Goal: Transaction & Acquisition: Subscribe to service/newsletter

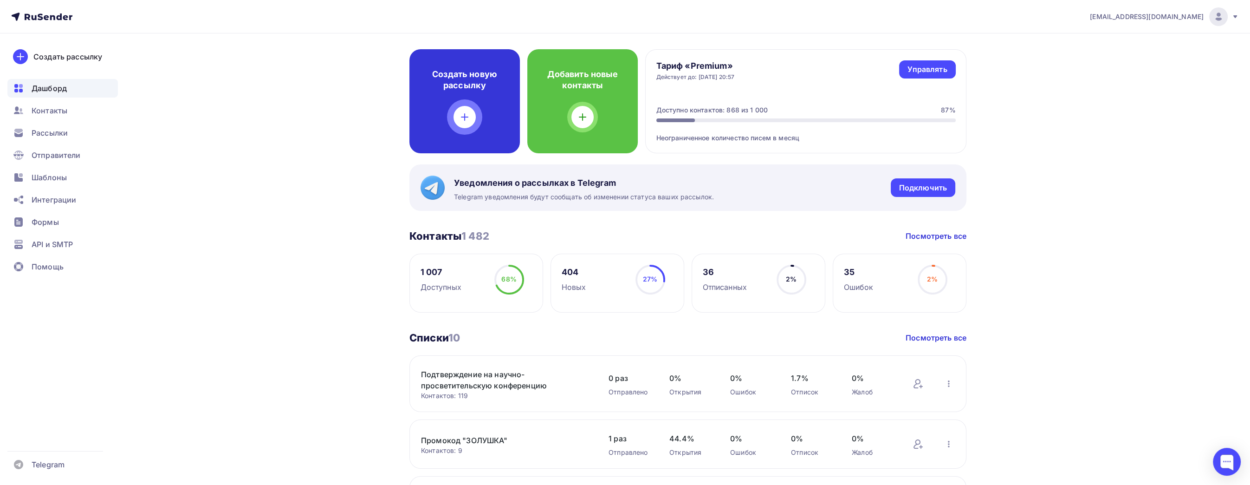
scroll to position [46, 0]
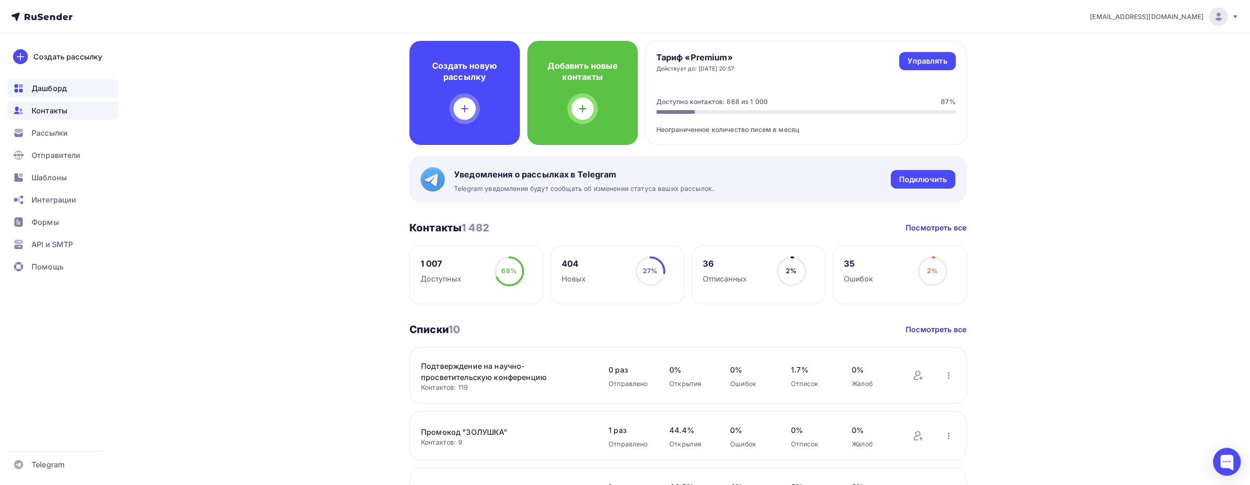
click at [65, 109] on span "Контакты" at bounding box center [50, 110] width 36 height 11
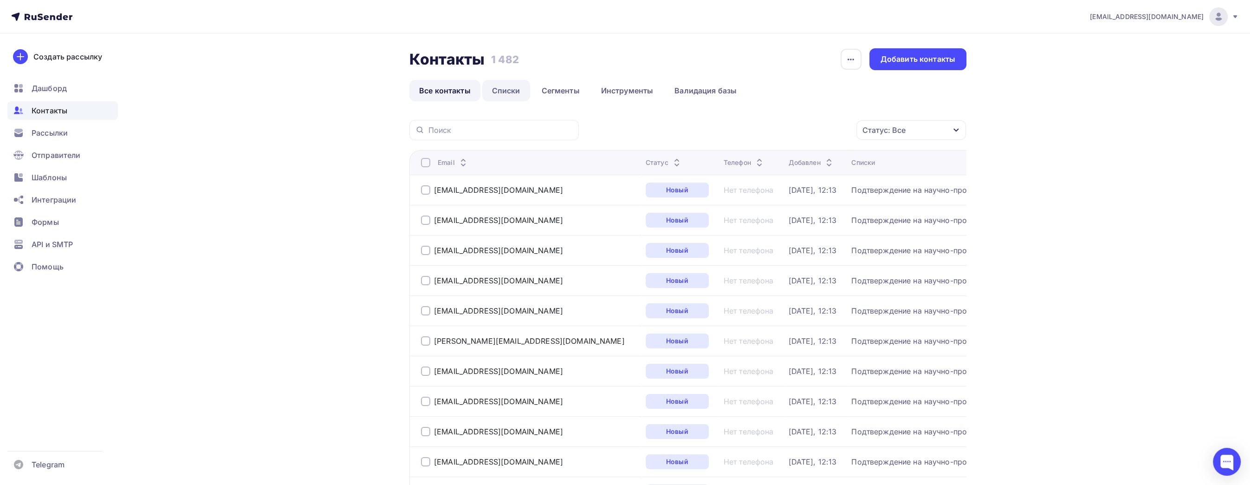
click at [510, 93] on link "Списки" at bounding box center [506, 90] width 48 height 21
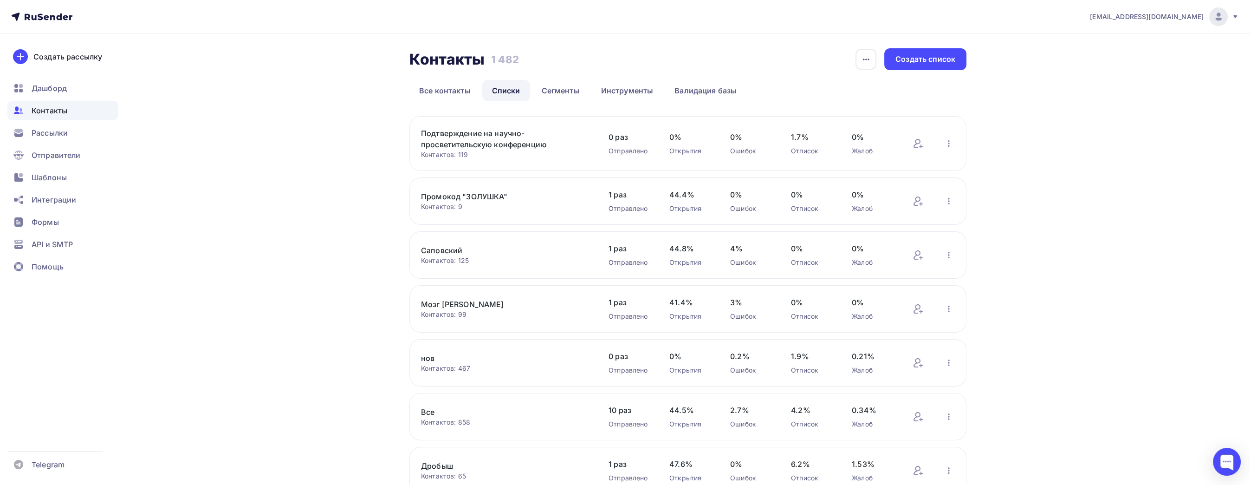
click at [516, 130] on link "Подтверждение на научно-просветительскую конференцию" at bounding box center [500, 139] width 158 height 22
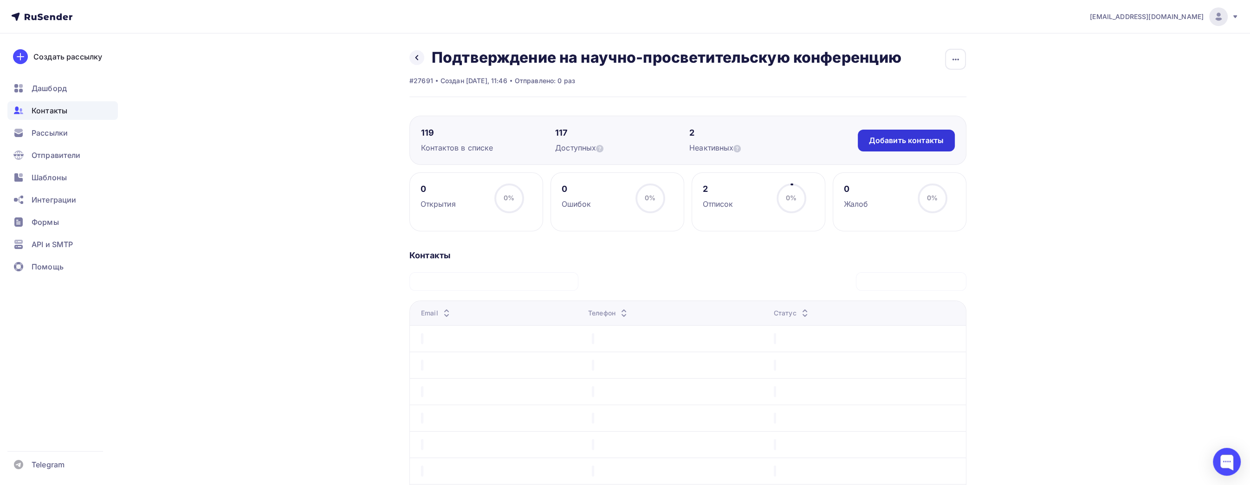
click at [907, 137] on div "Добавить контакты" at bounding box center [906, 140] width 75 height 11
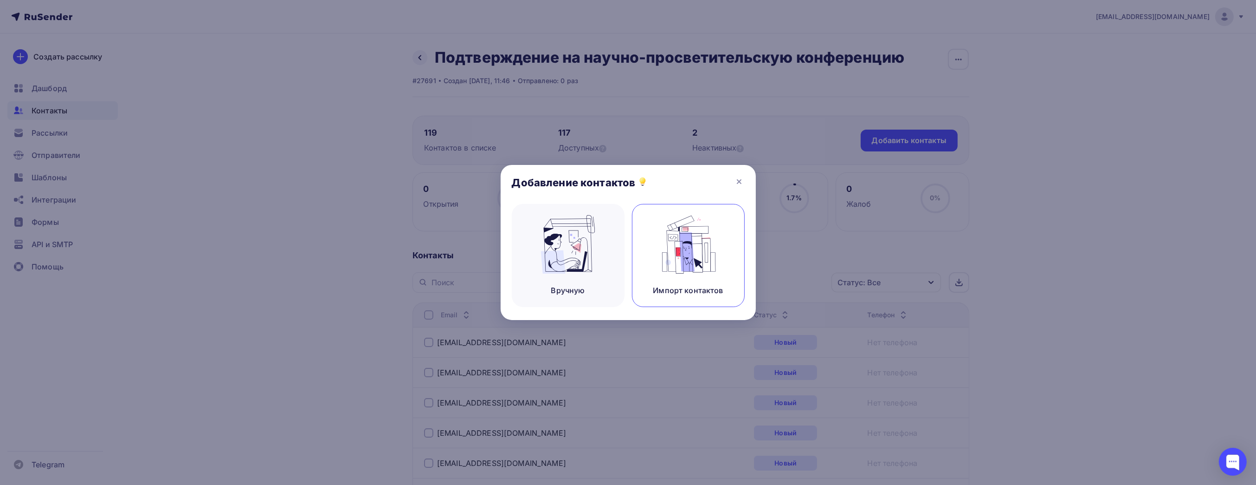
click at [693, 265] on img at bounding box center [688, 244] width 62 height 58
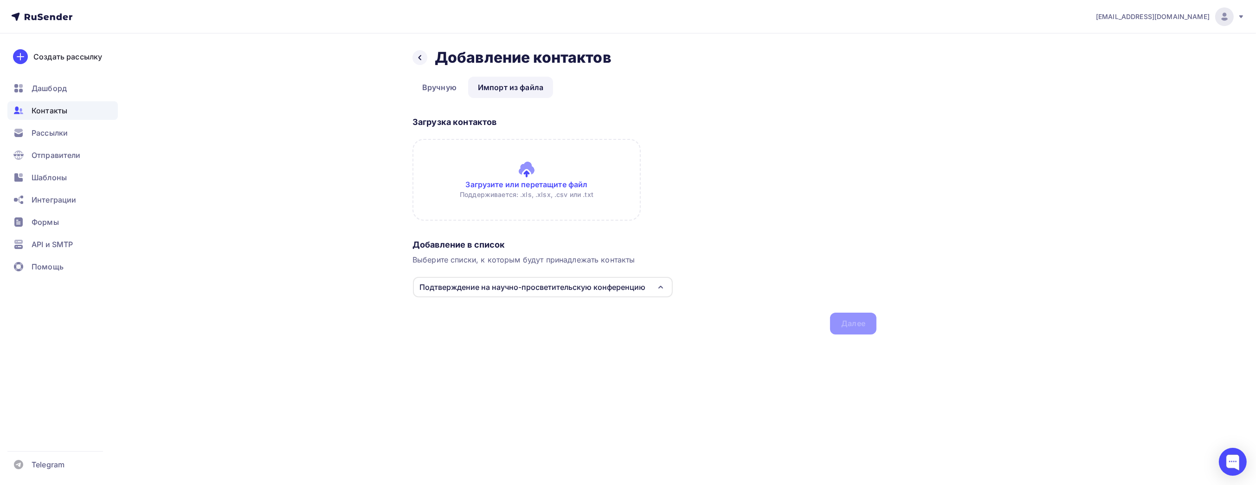
click at [478, 184] on input "file" at bounding box center [527, 180] width 228 height 82
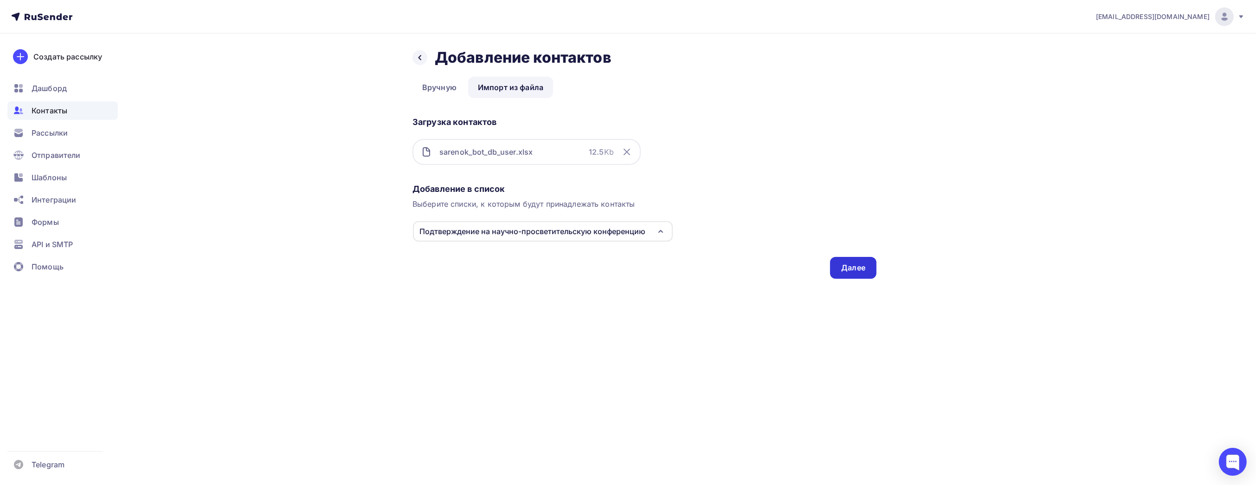
click at [841, 262] on div "Далее" at bounding box center [853, 267] width 24 height 11
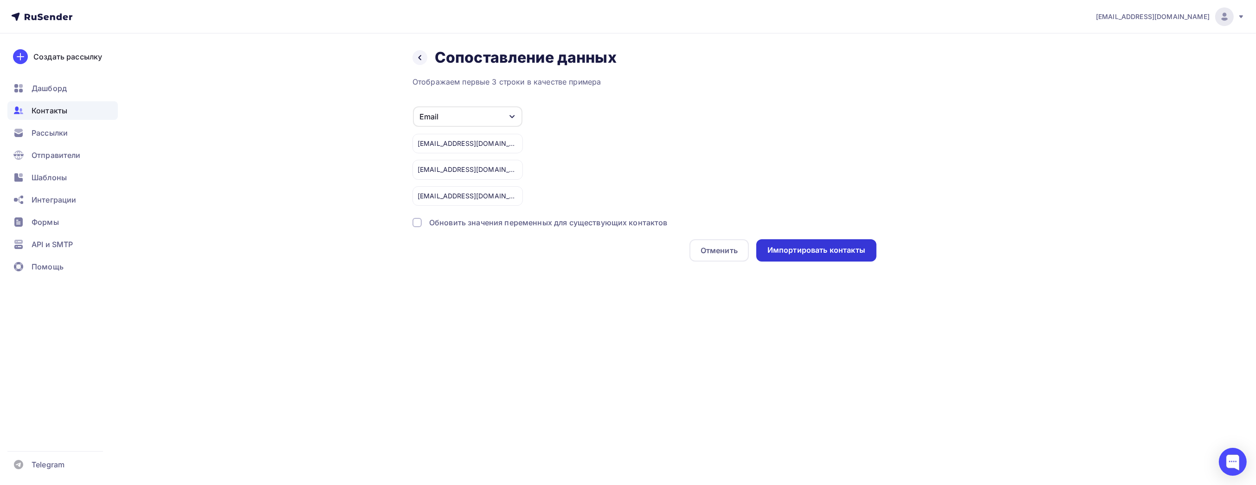
click at [807, 253] on div "Импортировать контакты" at bounding box center [817, 250] width 98 height 11
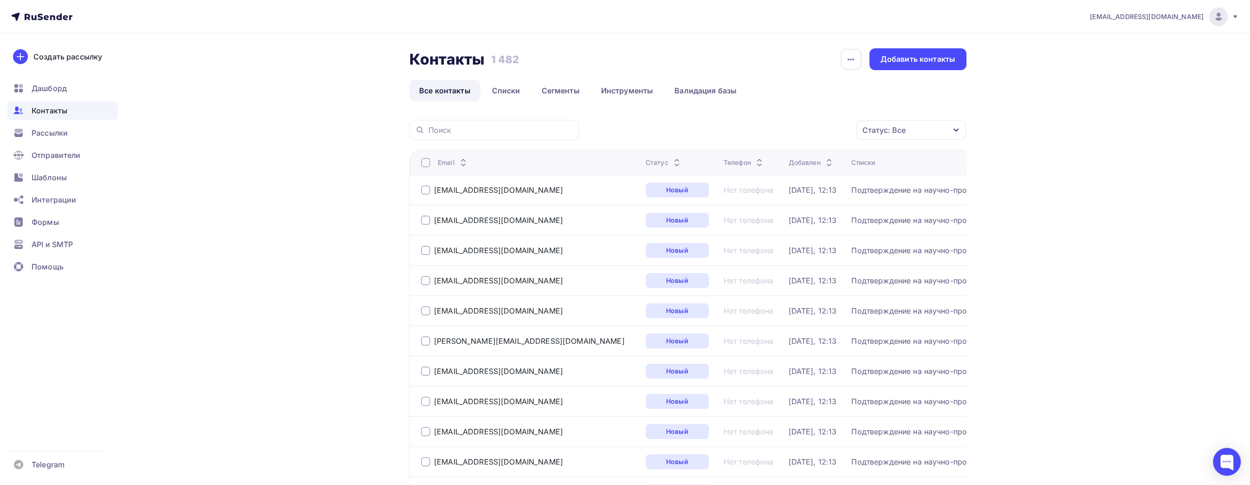
click at [477, 130] on input "text" at bounding box center [500, 130] width 145 height 10
paste input "[EMAIL_ADDRESS][DOMAIN_NAME]"
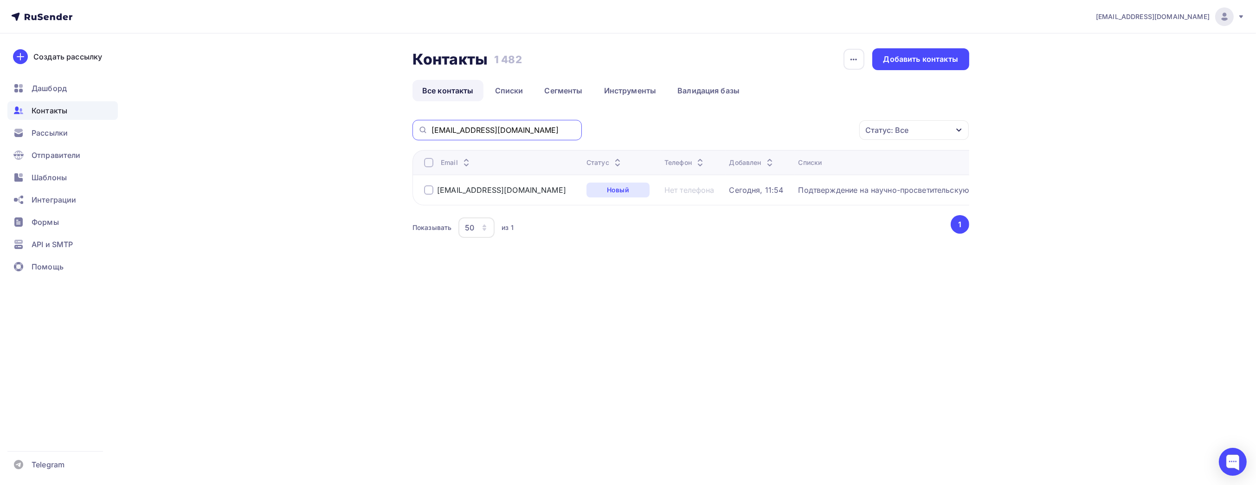
click at [504, 134] on input "[EMAIL_ADDRESS][DOMAIN_NAME]" at bounding box center [504, 130] width 145 height 10
paste input "[EMAIL_ADDRESS][DOMAIN_NAME]"
click at [517, 136] on div "[EMAIL_ADDRESS][DOMAIN_NAME]" at bounding box center [497, 130] width 169 height 20
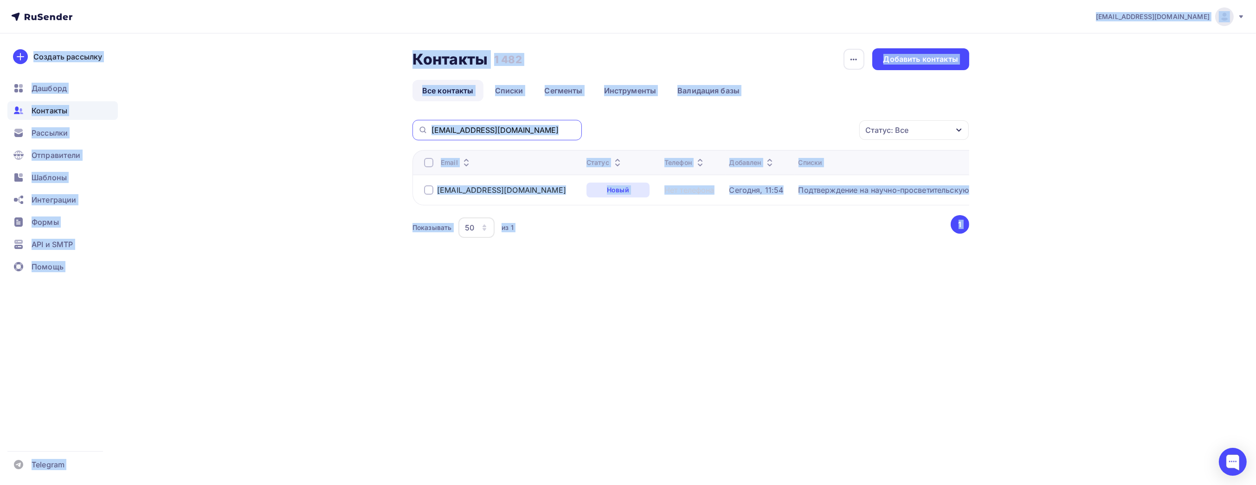
click at [543, 129] on input "[EMAIL_ADDRESS][DOMAIN_NAME]" at bounding box center [504, 130] width 145 height 10
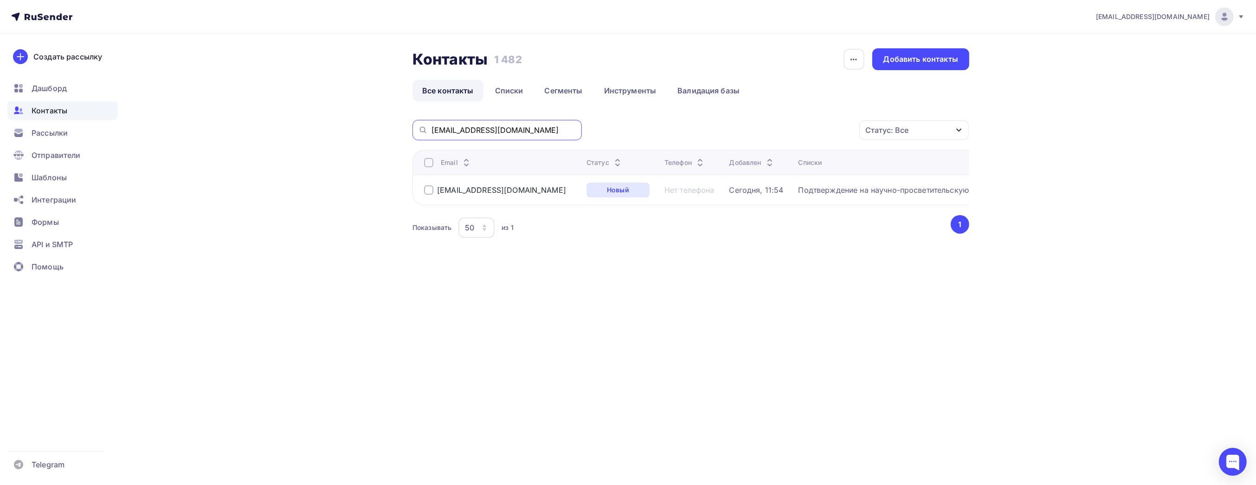
paste input "n.reponche"
click at [474, 132] on input "[EMAIL_ADDRESS][DOMAIN_NAME]" at bounding box center [504, 130] width 145 height 10
paste input "[PERSON_NAME].korneeva1212"
type input "[PERSON_NAME][EMAIL_ADDRESS][DOMAIN_NAME]"
click at [291, 263] on div "Контакты Контакты 1 482 1 482 История импорта Добавить контакты Все контакты Сп…" at bounding box center [628, 166] width 761 height 266
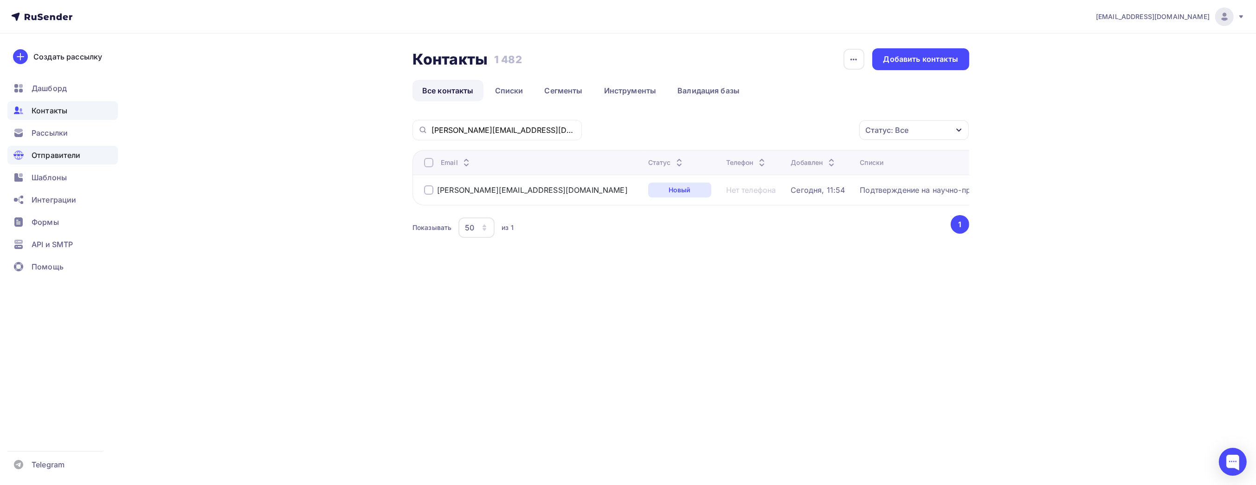
click at [49, 162] on div "Отправители" at bounding box center [62, 155] width 110 height 19
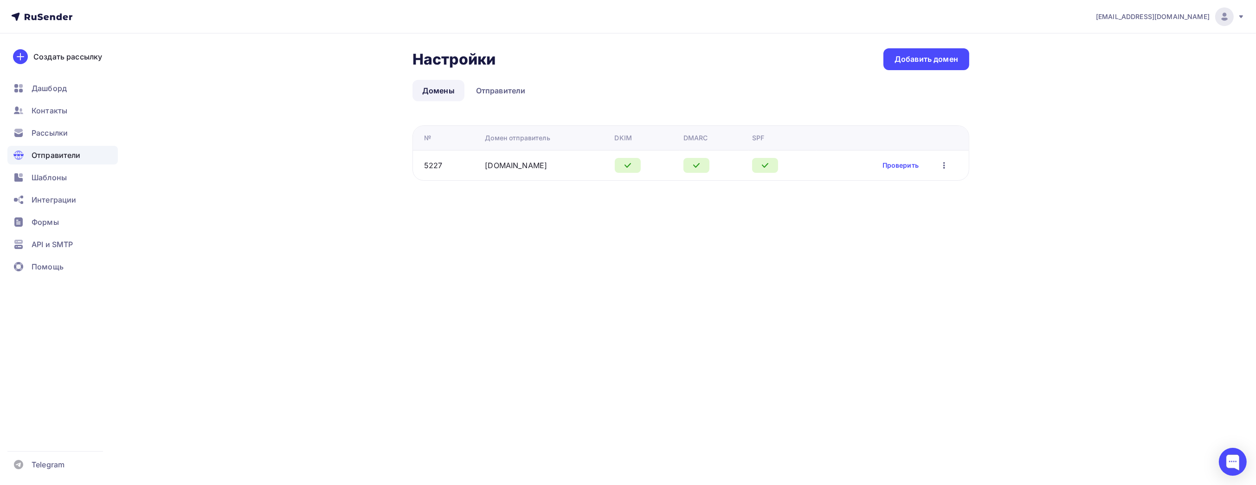
click at [948, 166] on icon "button" at bounding box center [944, 165] width 11 height 11
click at [57, 85] on span "Дашборд" at bounding box center [49, 88] width 35 height 11
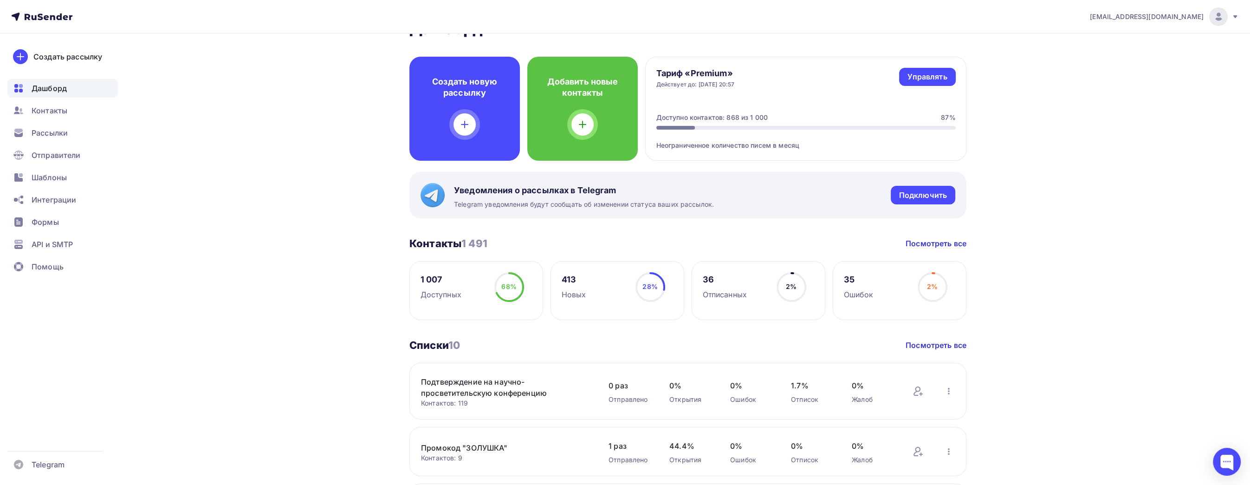
scroll to position [139, 0]
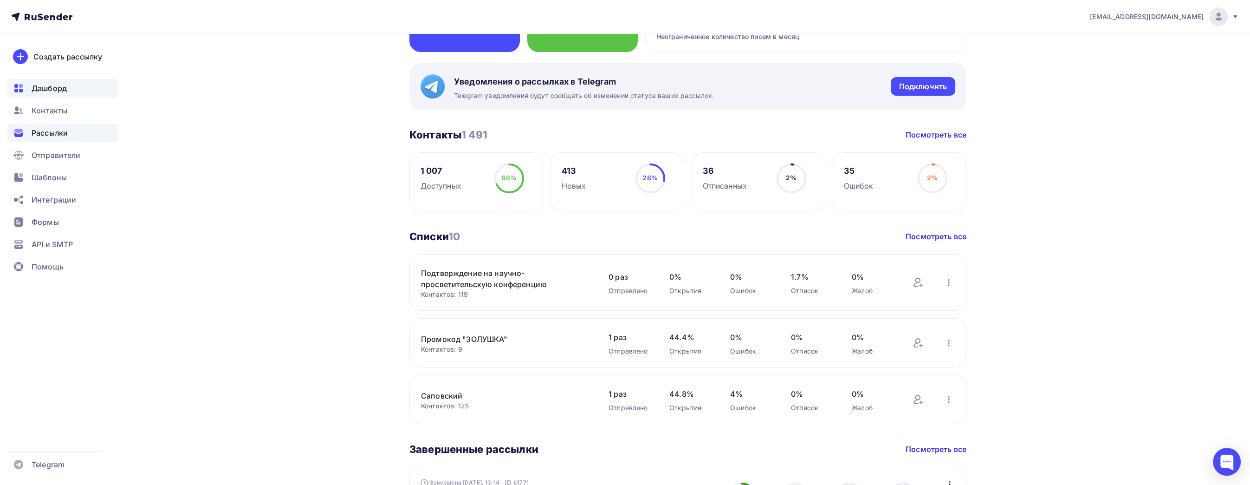
click at [58, 129] on span "Рассылки" at bounding box center [50, 132] width 36 height 11
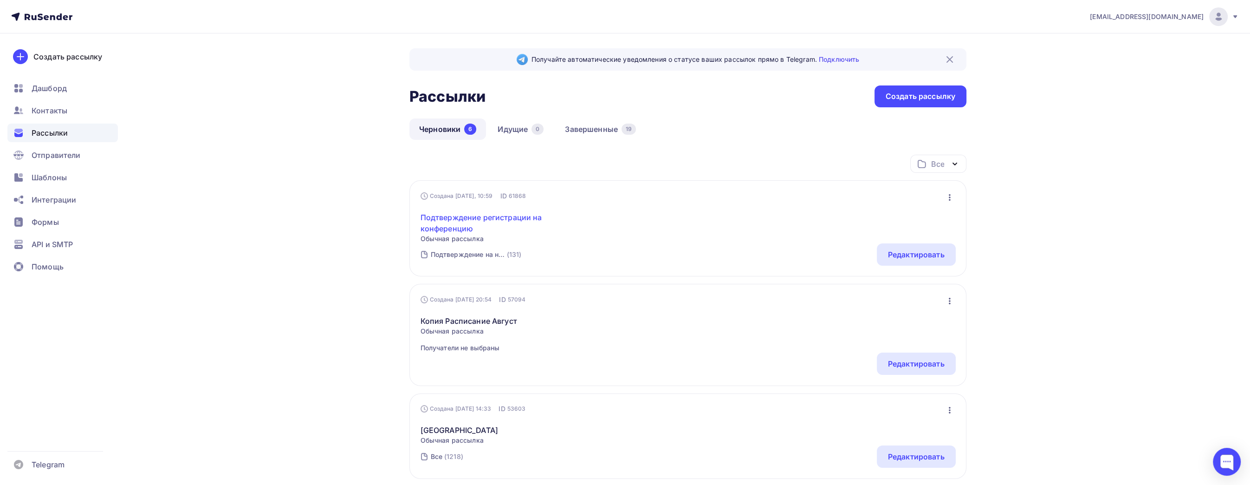
click at [473, 222] on link "Подтверждение регистрации на конференцию" at bounding box center [499, 223] width 159 height 22
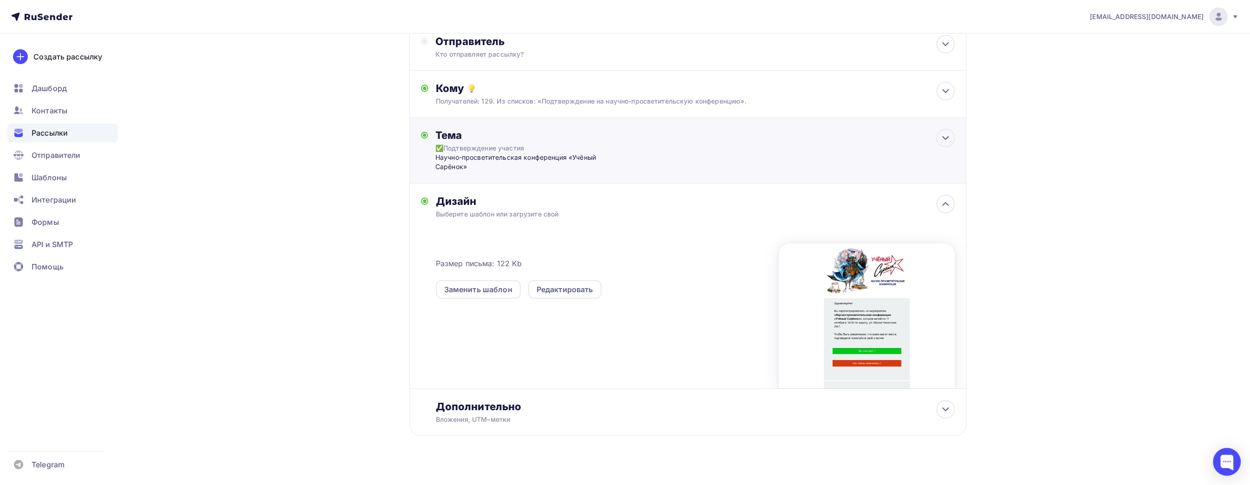
scroll to position [71, 0]
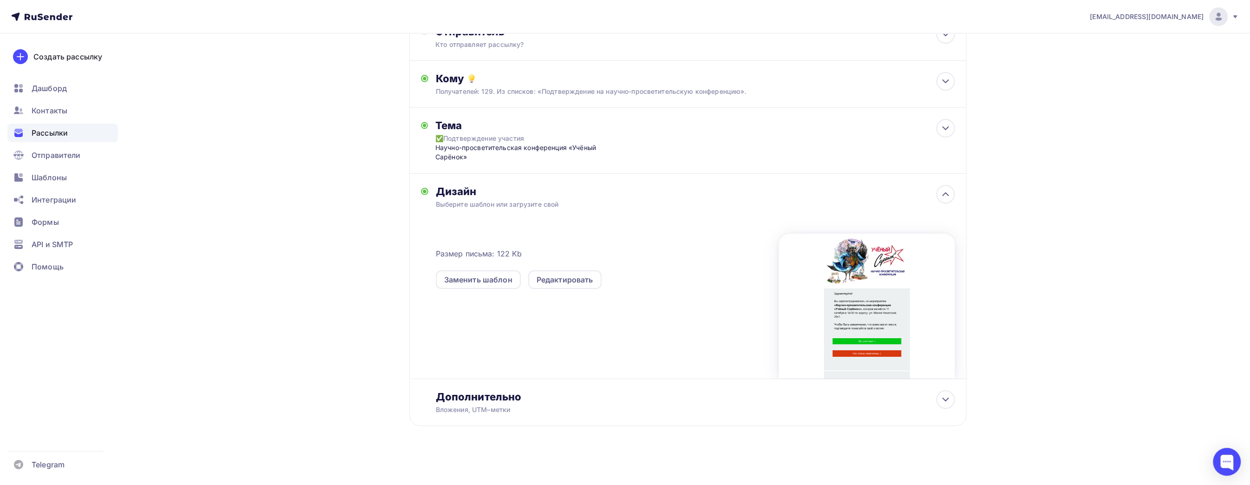
click at [579, 289] on div "Размер письма: 122 Kb Заменить шаблон Редактировать" at bounding box center [695, 301] width 519 height 155
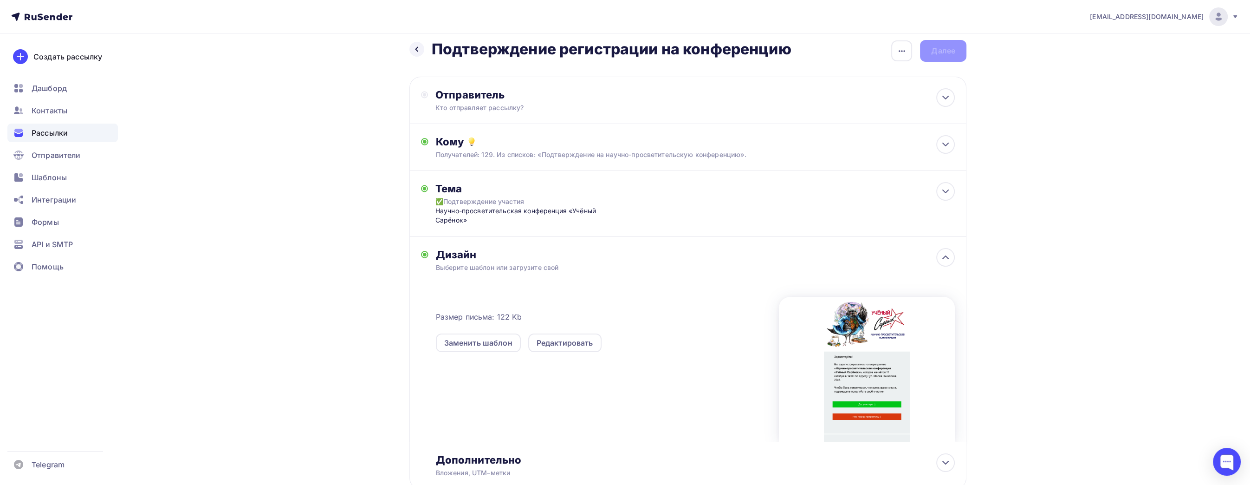
scroll to position [0, 0]
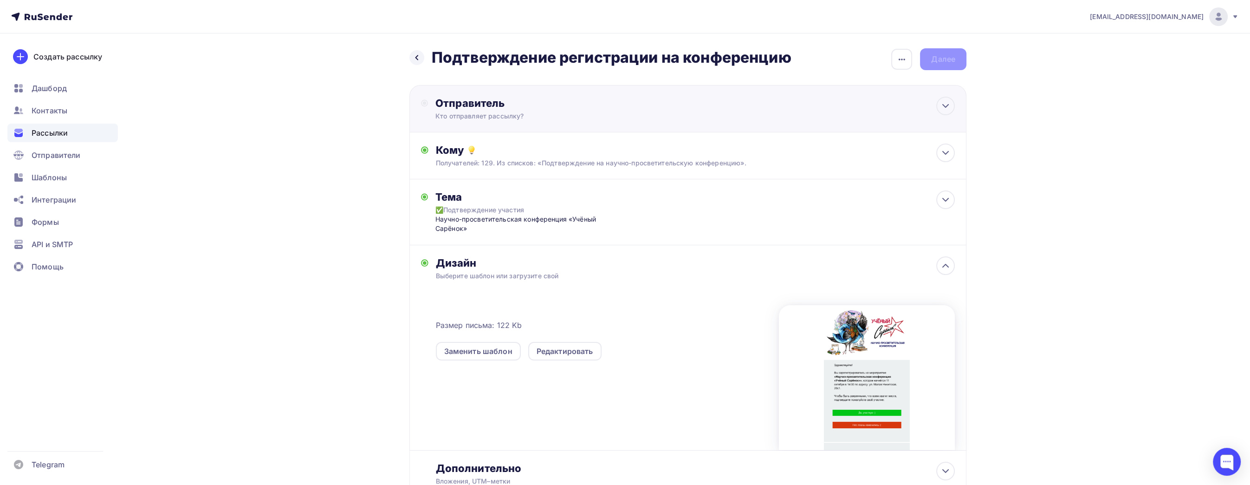
click at [534, 113] on div "Кто отправляет рассылку?" at bounding box center [525, 115] width 181 height 9
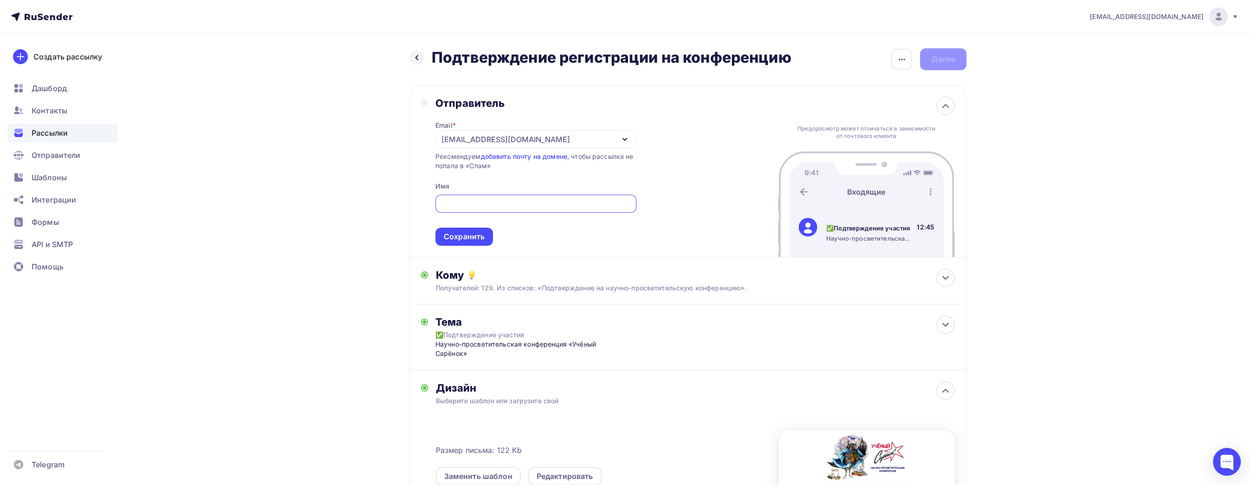
click at [523, 138] on div "[EMAIL_ADDRESS][DOMAIN_NAME]" at bounding box center [535, 139] width 201 height 18
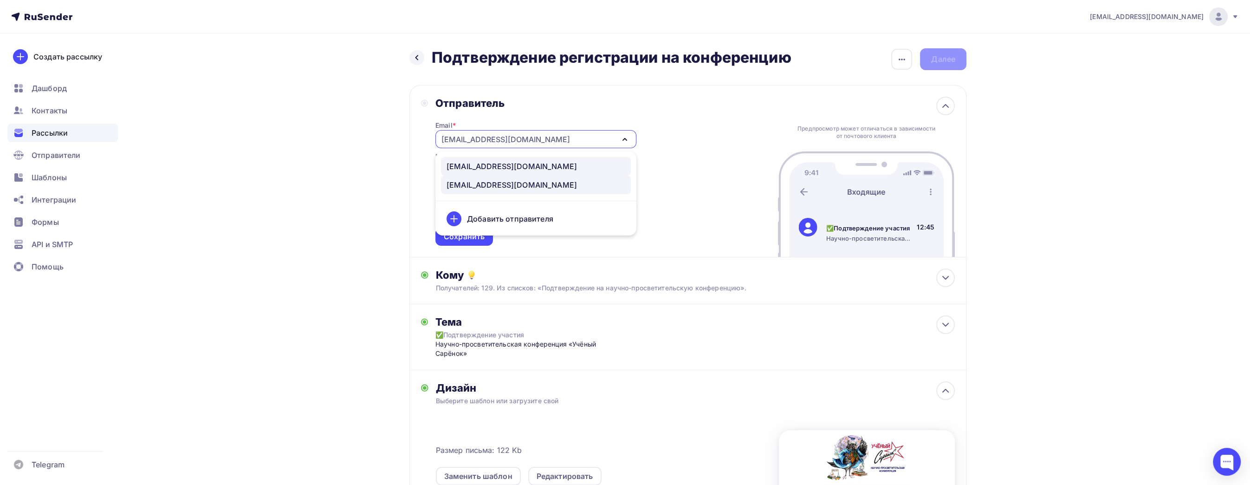
click at [519, 168] on div "[EMAIL_ADDRESS][DOMAIN_NAME]" at bounding box center [535, 166] width 179 height 11
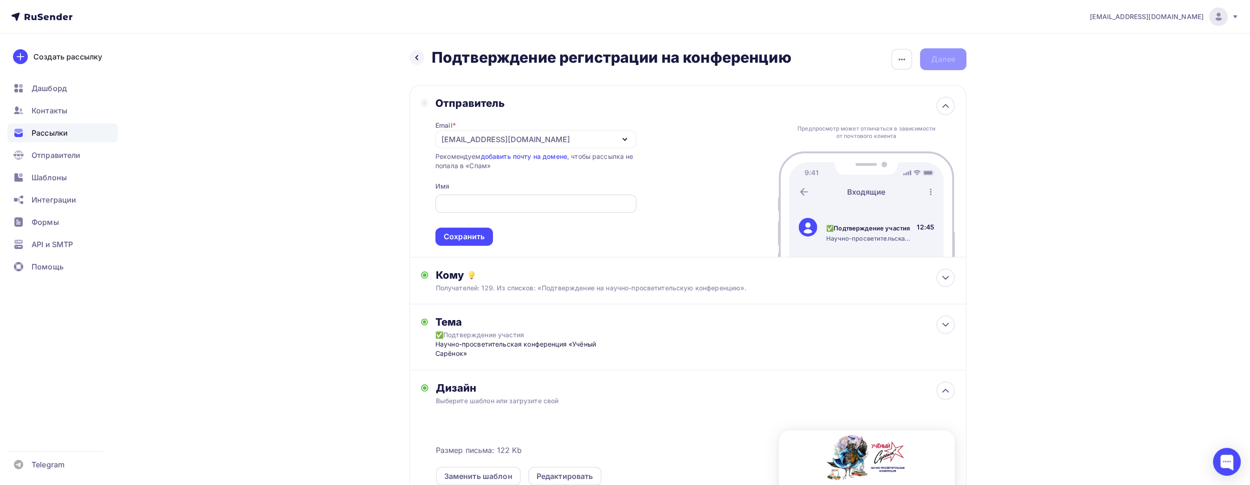
click at [522, 199] on input "text" at bounding box center [535, 203] width 190 height 11
type input "Лекторий Сарёнок"
click at [485, 237] on div "Сохранить" at bounding box center [464, 236] width 58 height 18
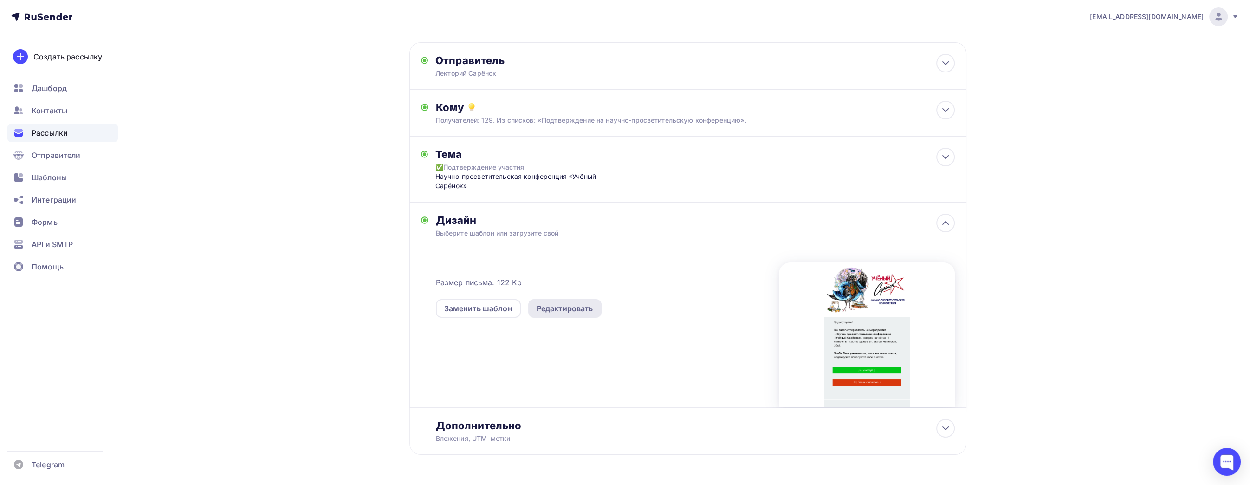
scroll to position [46, 0]
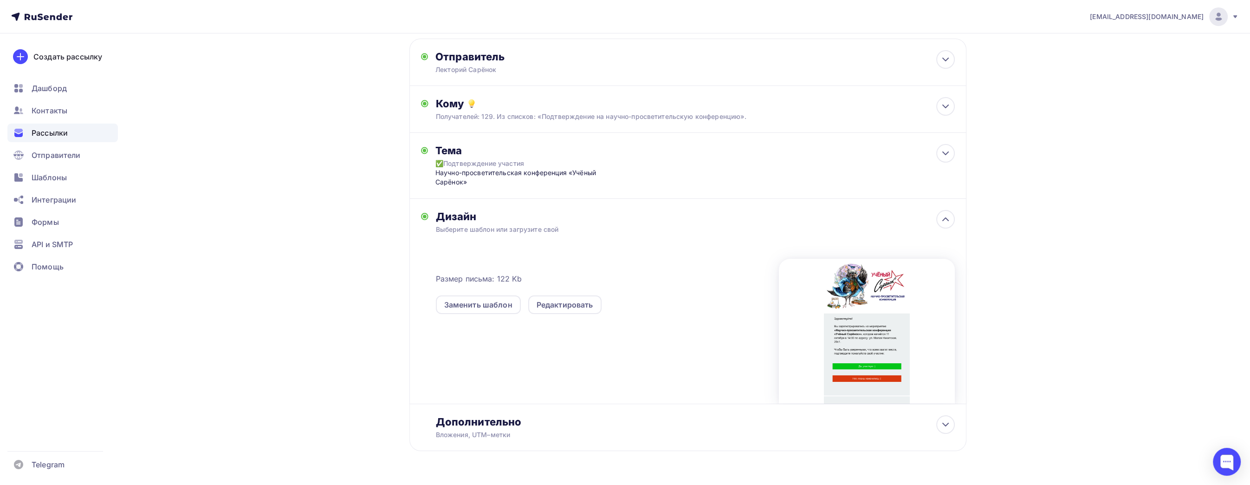
click at [1172, 273] on div "[EMAIL_ADDRESS][DOMAIN_NAME] Аккаунт Тарифы Выйти Создать рассылку [GEOGRAPHIC_…" at bounding box center [625, 232] width 1250 height 557
click at [573, 304] on div "Редактировать" at bounding box center [564, 304] width 57 height 11
click at [583, 305] on div "Редактировать" at bounding box center [564, 304] width 57 height 11
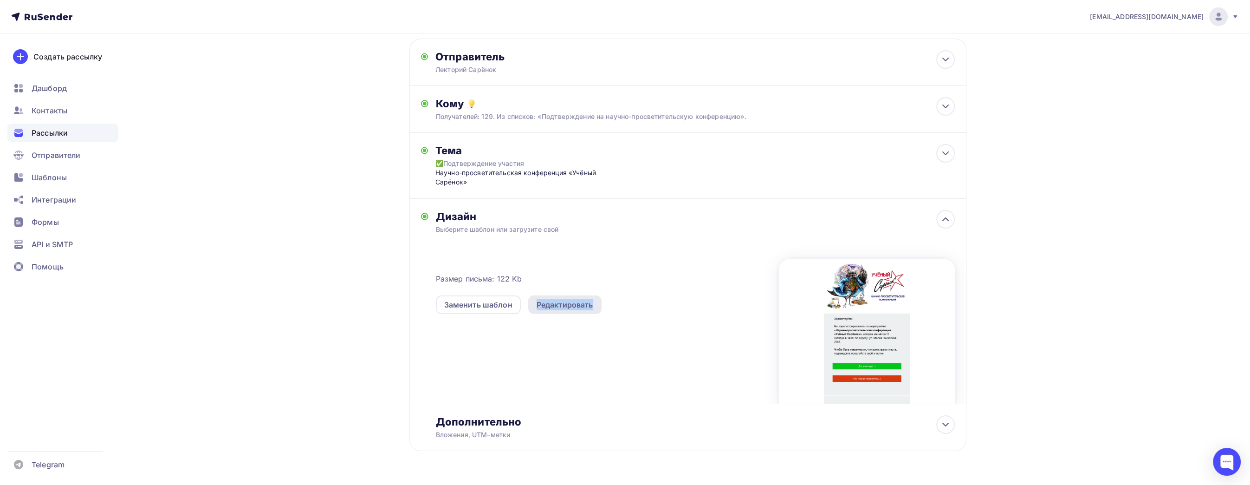
click at [582, 302] on div "Редактировать" at bounding box center [564, 304] width 57 height 11
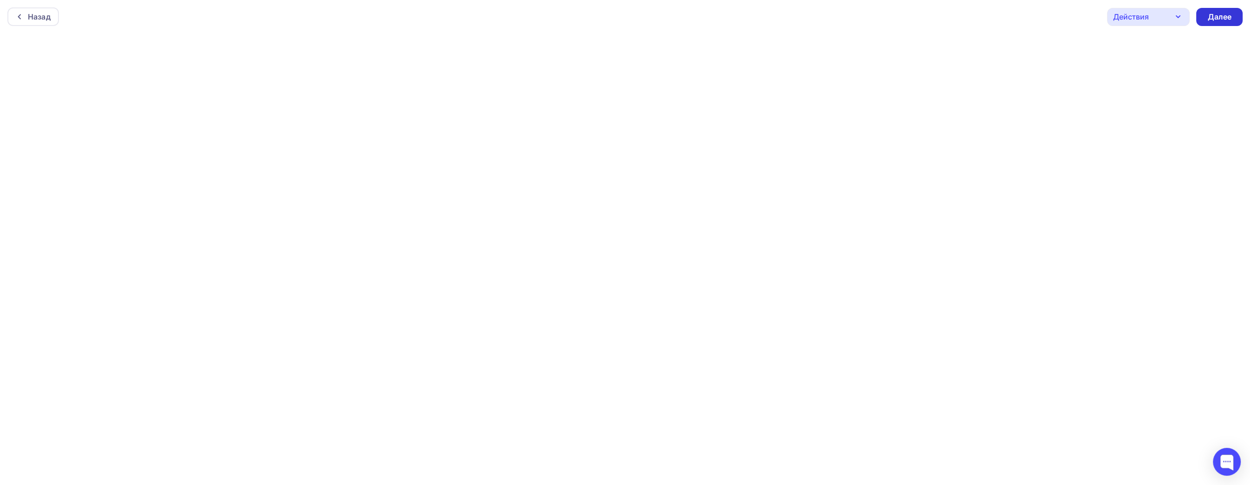
click at [1216, 12] on div "Далее" at bounding box center [1219, 17] width 24 height 11
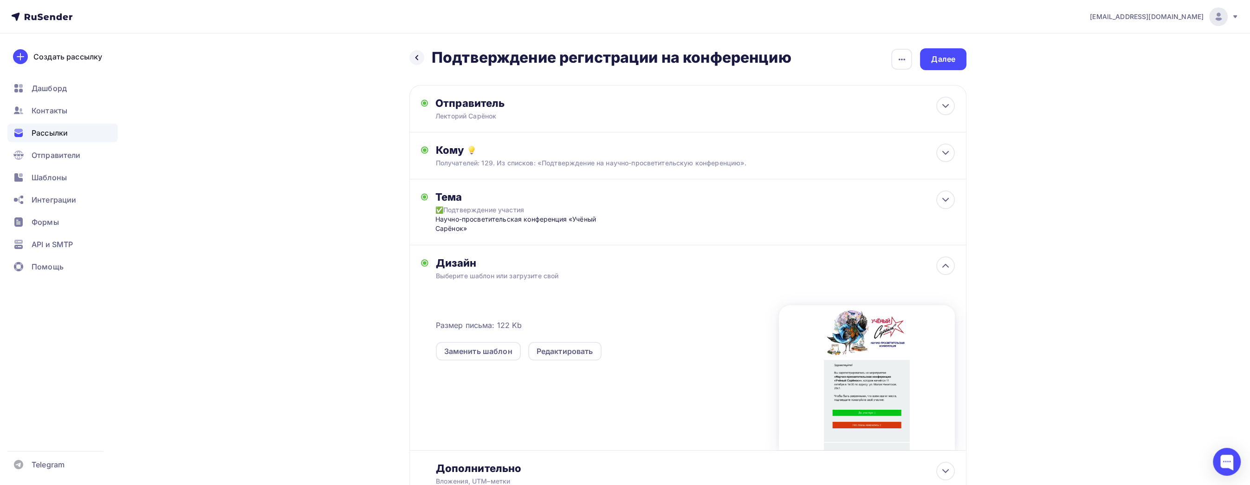
click at [262, 285] on div "Назад Подтверждение регистрации на конференцию Подтверждение регистрации на кон…" at bounding box center [625, 294] width 761 height 523
click at [312, 268] on div "Назад Подтверждение регистрации на конференцию Подтверждение регистрации на кон…" at bounding box center [625, 294] width 761 height 523
click at [953, 58] on div "Далее" at bounding box center [943, 59] width 24 height 11
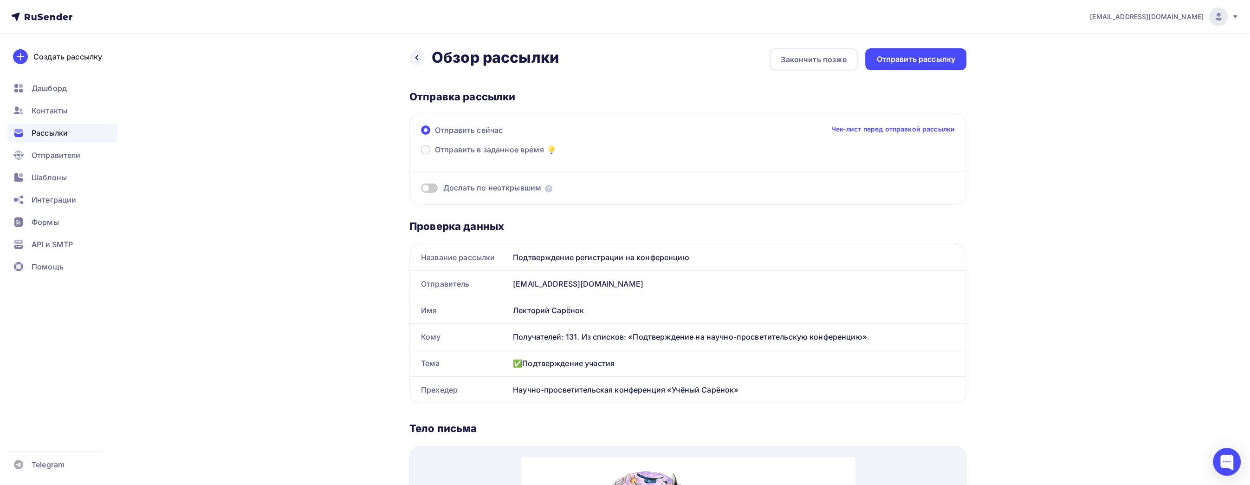
click at [300, 251] on div "Назад Обзор рассылки Обзор рассылки Закончить позже Отправить рассылку Отправка…" at bounding box center [625, 466] width 761 height 867
click at [428, 185] on span at bounding box center [429, 187] width 17 height 9
click at [421, 189] on input "checkbox" at bounding box center [421, 189] width 0 height 0
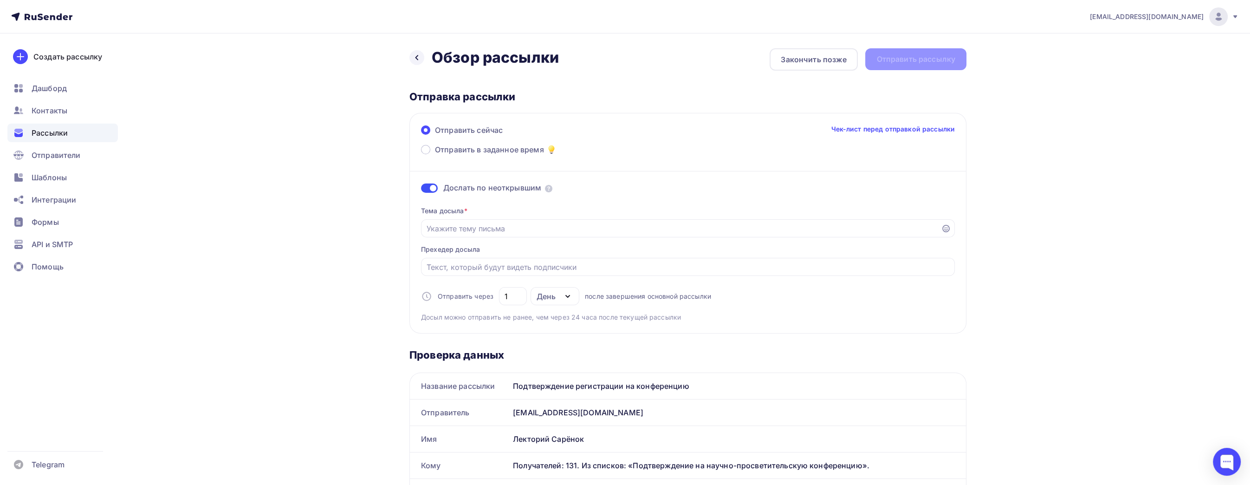
click at [431, 188] on span at bounding box center [429, 187] width 17 height 9
click at [421, 189] on input "checkbox" at bounding box center [421, 189] width 0 height 0
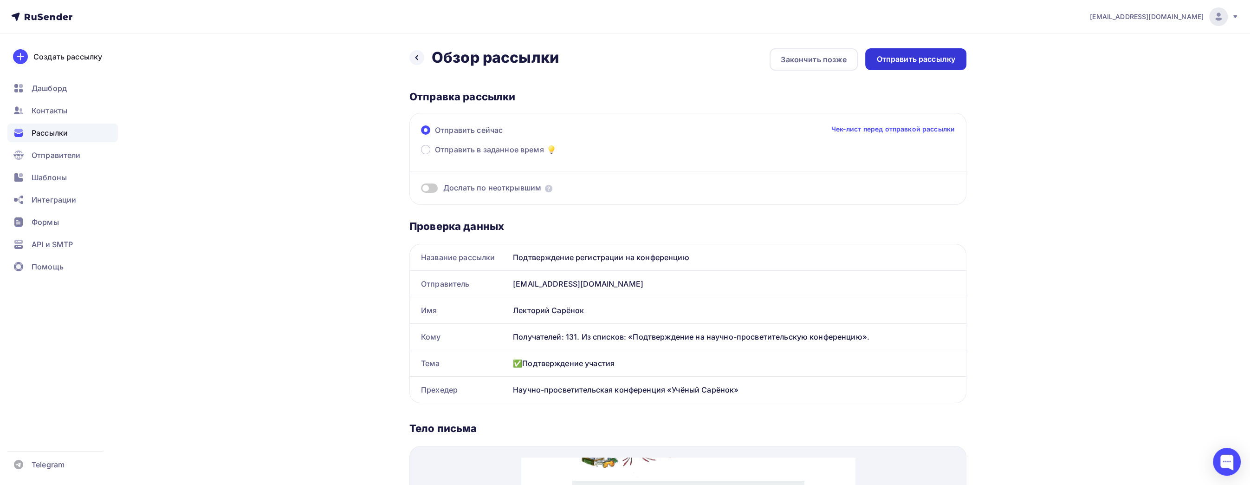
click at [951, 64] on div "Отправить рассылку" at bounding box center [915, 59] width 79 height 11
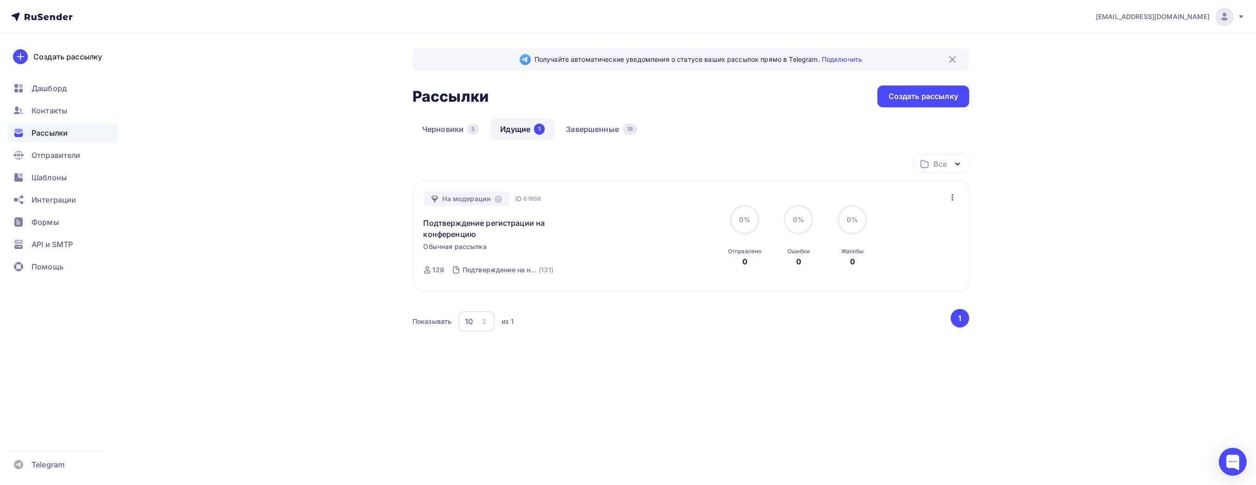
click at [297, 205] on div "Получайте автоматические уведомления о статусе ваших рассылок прямо в Telegram.…" at bounding box center [628, 229] width 761 height 393
click at [355, 246] on div "Получайте автоматические уведомления о статусе ваших рассылок прямо в Telegram.…" at bounding box center [628, 229] width 761 height 393
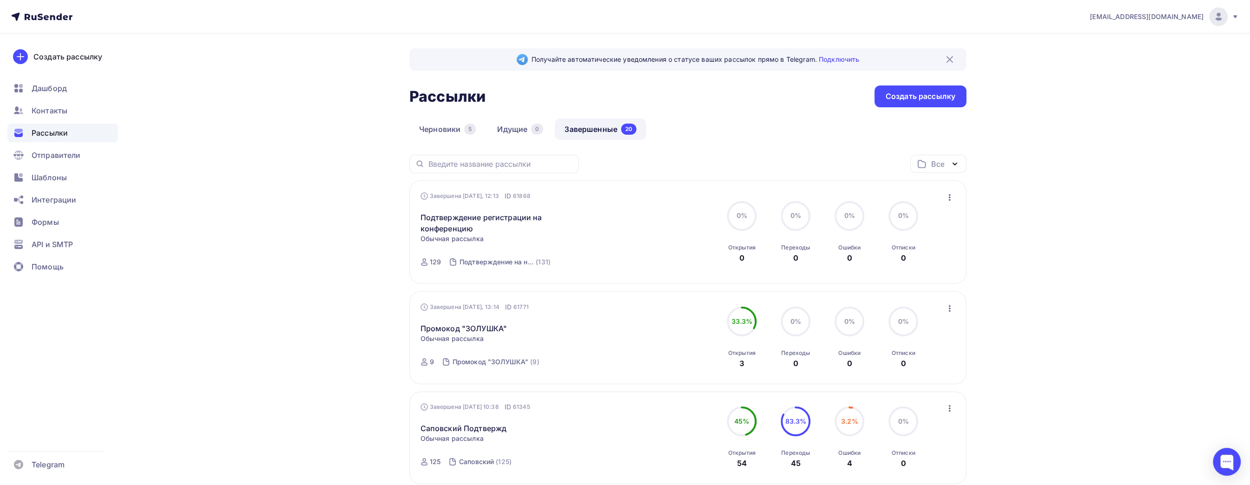
drag, startPoint x: 159, startPoint y: 52, endPoint x: 168, endPoint y: 52, distance: 9.3
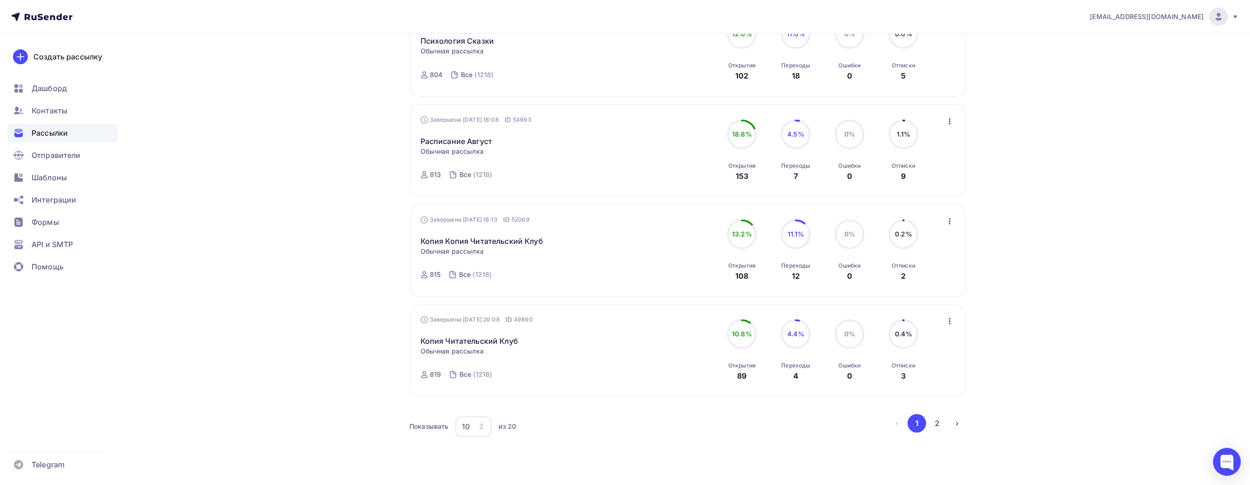
scroll to position [789, 0]
click at [956, 423] on button "›" at bounding box center [957, 420] width 19 height 19
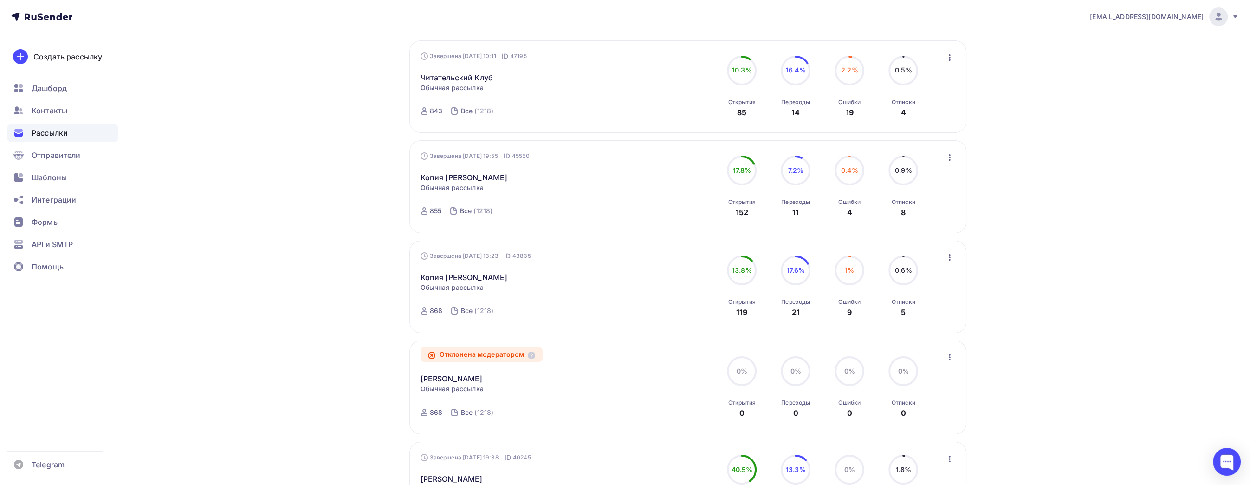
scroll to position [194, 0]
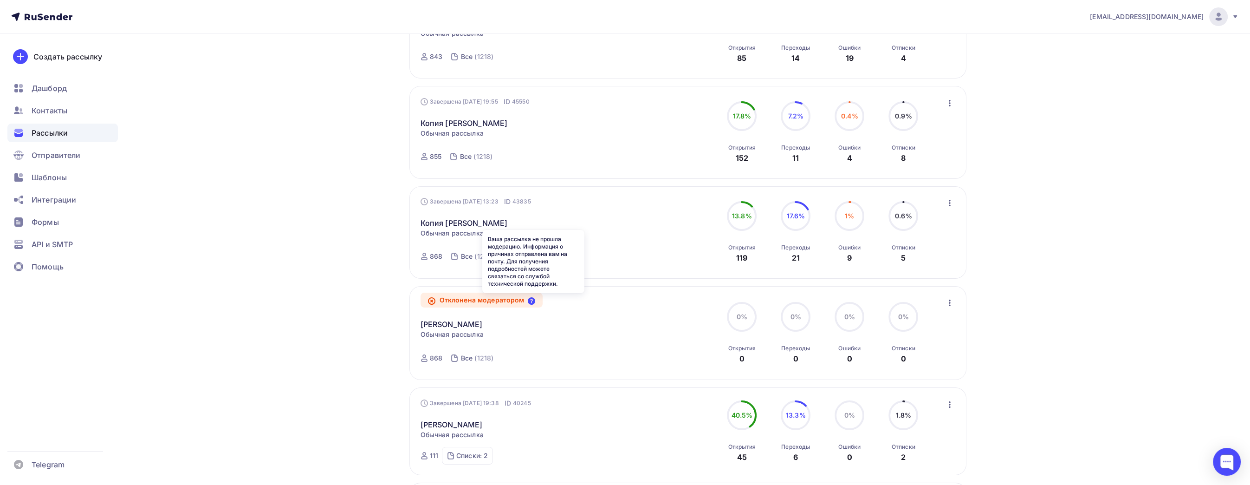
click at [535, 301] on icon at bounding box center [531, 300] width 7 height 7
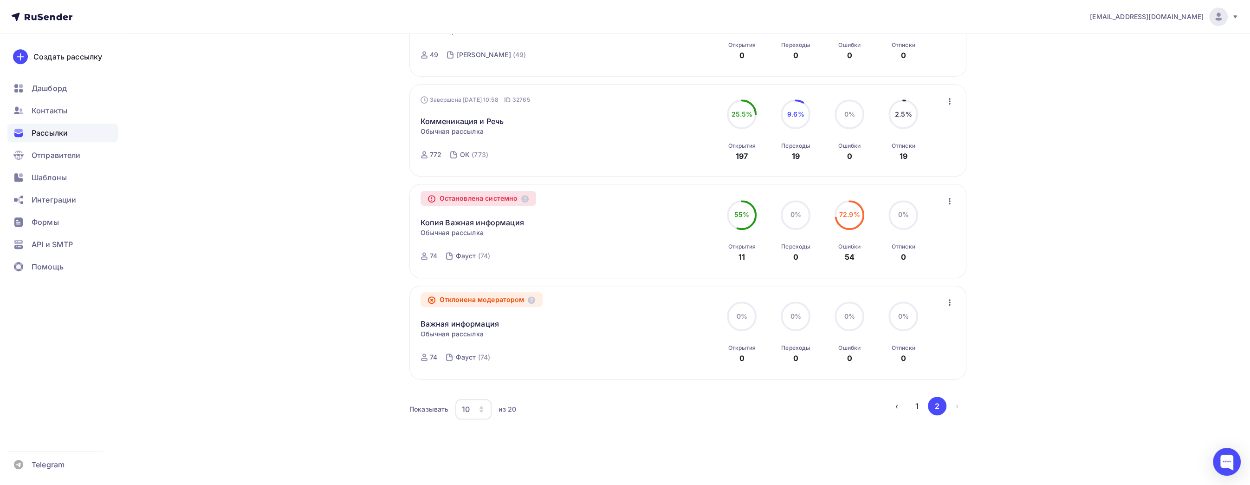
scroll to position [797, 0]
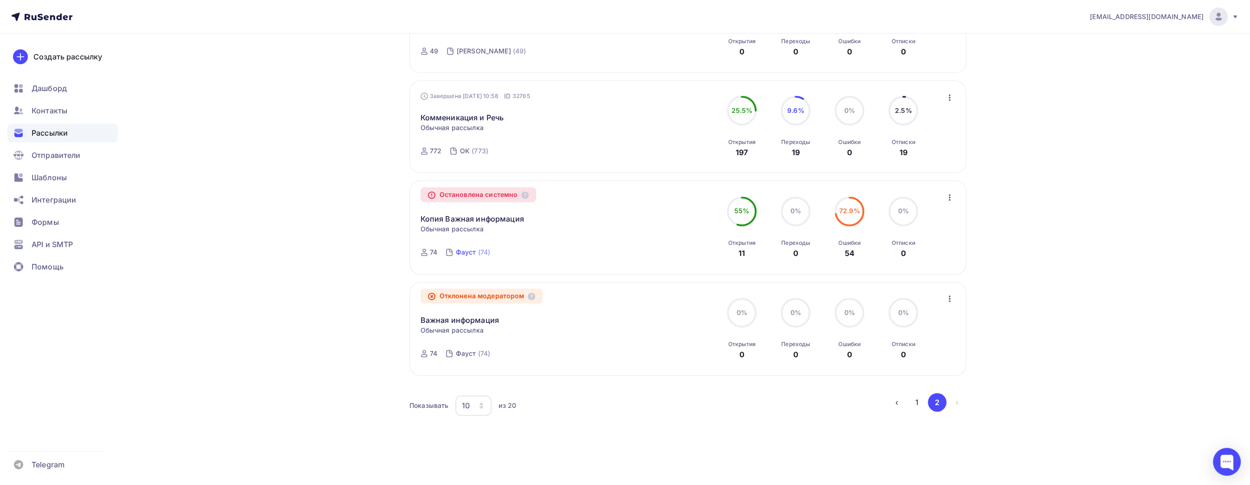
click at [471, 252] on div "Фауст" at bounding box center [466, 251] width 20 height 9
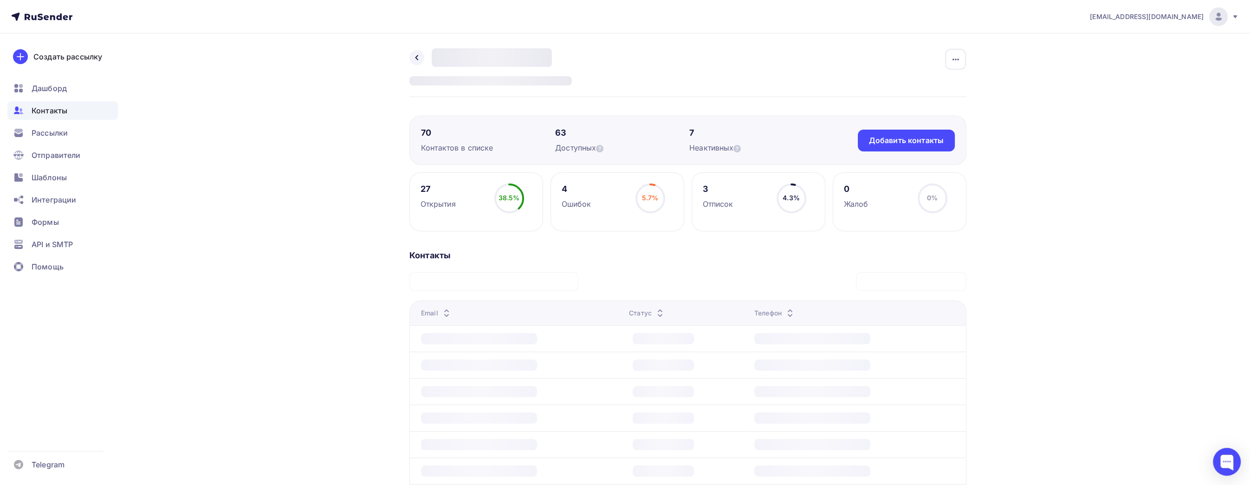
click at [60, 15] on icon at bounding box center [59, 16] width 6 height 6
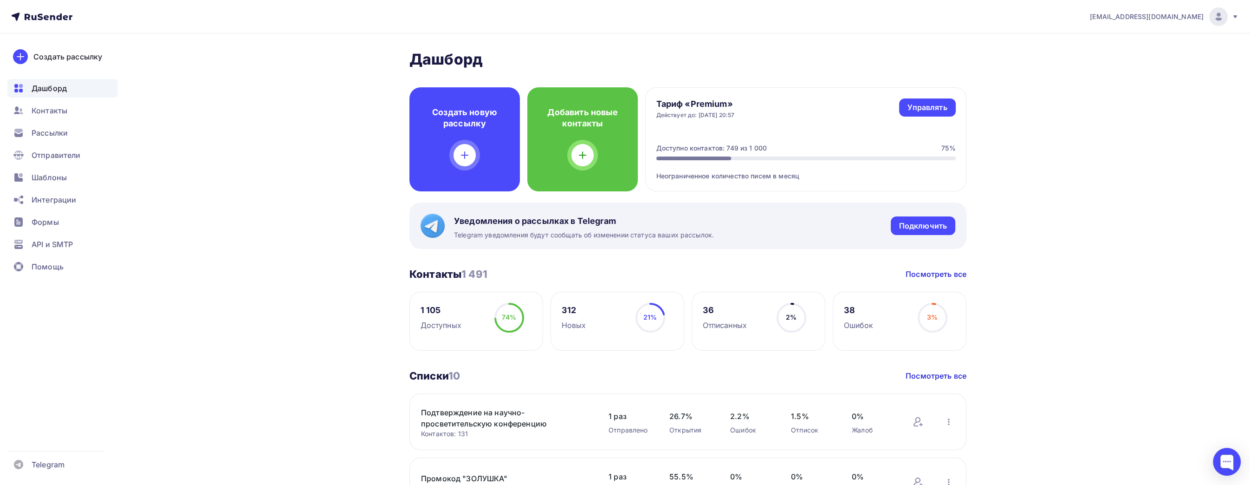
click at [829, 162] on div "Неограниченное количество писем в месяц" at bounding box center [805, 170] width 299 height 20
click at [803, 176] on div "Неограниченное количество писем в месяц" at bounding box center [805, 170] width 299 height 20
